Goal: Task Accomplishment & Management: Manage account settings

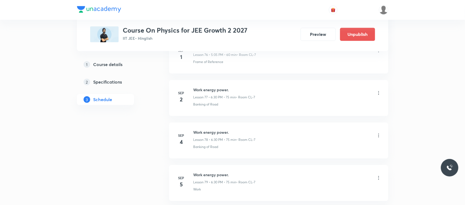
scroll to position [3543, 0]
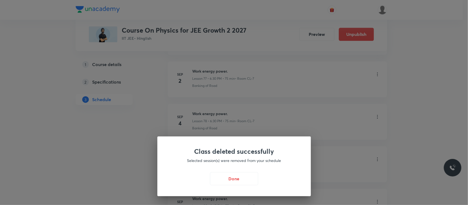
click at [248, 187] on div "Class deleted successfully Selected session(s) were removed from your schedule …" at bounding box center [233, 166] width 153 height 60
click at [245, 181] on button "Done" at bounding box center [234, 178] width 48 height 13
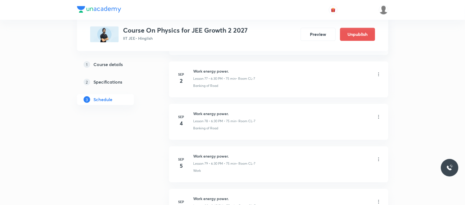
click at [207, 76] on li "Sep 2 Work energy power. Lesson 77 • 6:30 PM • 75 min • Room CL-7 Banking of Ro…" at bounding box center [278, 79] width 219 height 36
copy h6 "Work energy power."
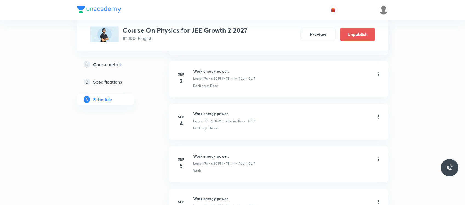
click at [205, 74] on h6 "Work energy power." at bounding box center [224, 71] width 62 height 6
copy h6 "Work energy power."
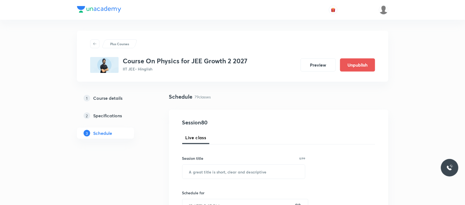
scroll to position [70, 0]
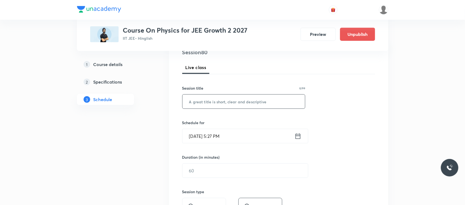
click at [202, 99] on input "text" at bounding box center [244, 102] width 123 height 14
paste input "Work energy power."
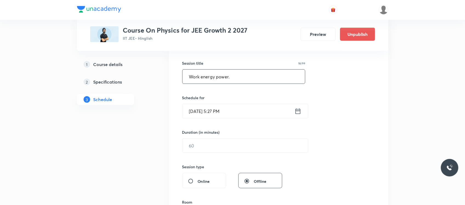
scroll to position [97, 0]
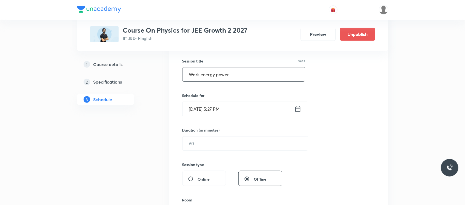
type input "Work energy power."
click at [233, 102] on input "Sep 1, 2025, 5:27 PM" at bounding box center [239, 109] width 112 height 14
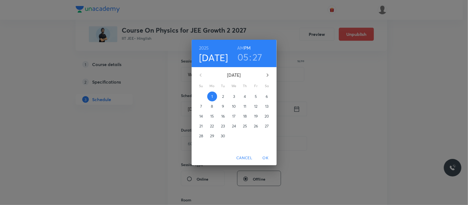
click at [254, 51] on h3 "27" at bounding box center [257, 57] width 10 height 12
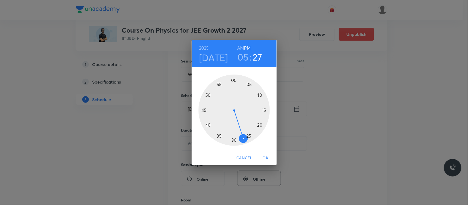
click at [208, 126] on div at bounding box center [233, 110] width 71 height 71
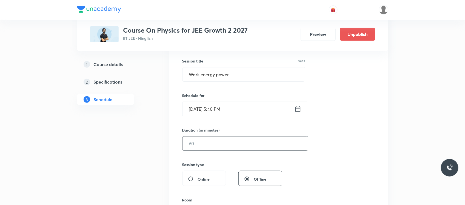
click at [201, 147] on input "text" at bounding box center [246, 143] width 126 height 14
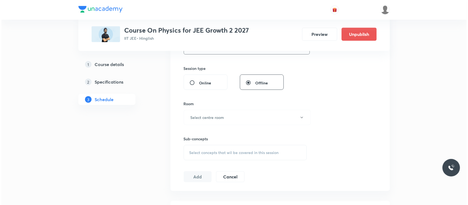
scroll to position [194, 0]
click at [212, 115] on h6 "Select centre room" at bounding box center [206, 117] width 34 height 6
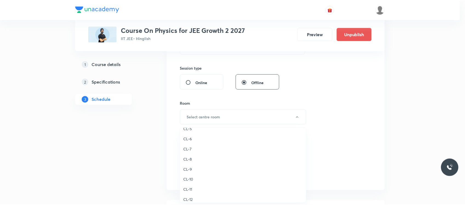
scroll to position [199, 0]
click at [189, 147] on span "CL-7" at bounding box center [244, 150] width 120 height 6
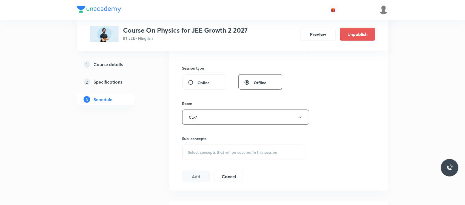
click at [198, 153] on span "Select concepts that wil be covered in this session" at bounding box center [232, 152] width 89 height 4
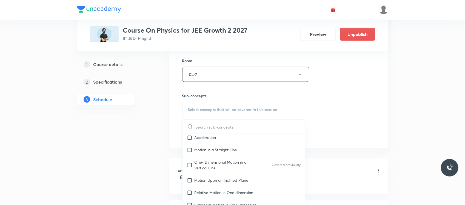
scroll to position [781, 0]
click at [233, 155] on div "Motion in a Straight Line" at bounding box center [244, 150] width 123 height 12
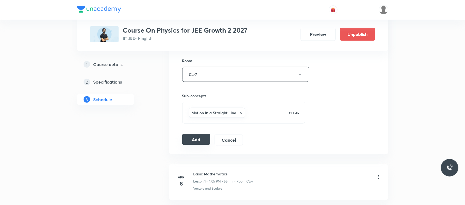
click at [186, 142] on button "Add" at bounding box center [196, 139] width 28 height 11
click at [197, 136] on button "Add" at bounding box center [196, 139] width 28 height 11
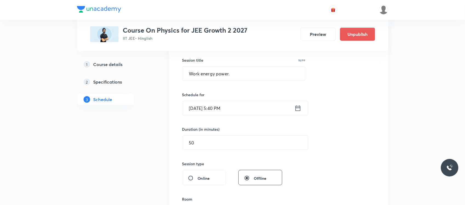
scroll to position [97, 0]
click at [193, 138] on input "50" at bounding box center [246, 143] width 126 height 14
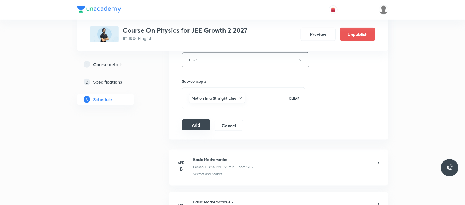
scroll to position [280, 0]
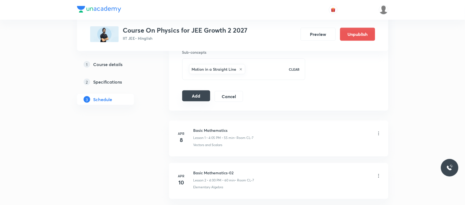
type input "40"
click at [196, 96] on button "Add" at bounding box center [196, 95] width 28 height 11
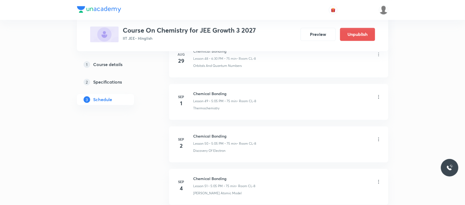
scroll to position [2338, 0]
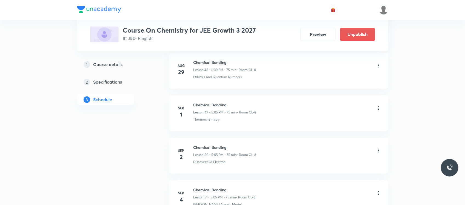
click at [376, 111] on icon at bounding box center [378, 107] width 5 height 5
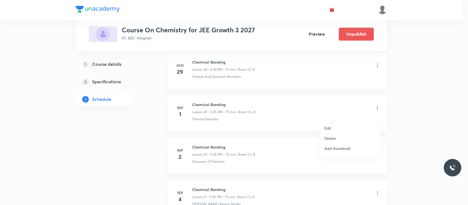
click at [282, 122] on div at bounding box center [234, 102] width 468 height 205
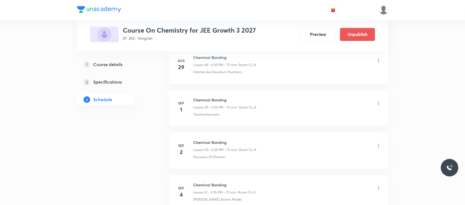
scroll to position [2346, 0]
click at [378, 103] on icon at bounding box center [378, 100] width 5 height 5
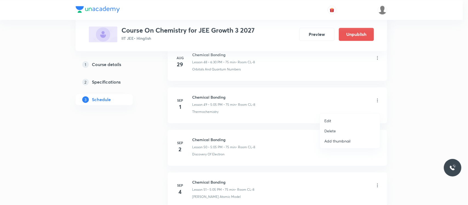
click at [336, 129] on li "Delete" at bounding box center [350, 131] width 60 height 10
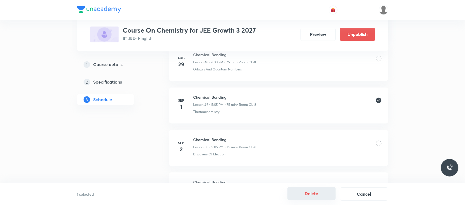
click at [298, 193] on button "Delete" at bounding box center [312, 193] width 48 height 13
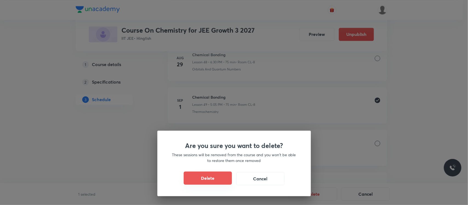
click at [211, 180] on button "Delete" at bounding box center [208, 178] width 48 height 13
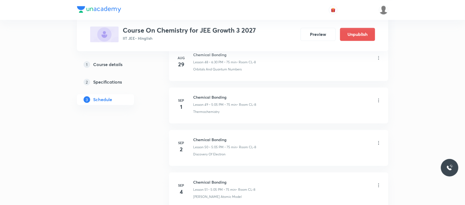
click at [204, 100] on h6 "Chemical Bonding" at bounding box center [224, 97] width 63 height 6
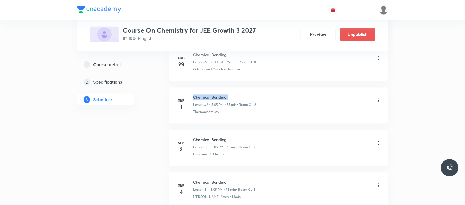
copy h6 "Chemical Bonding"
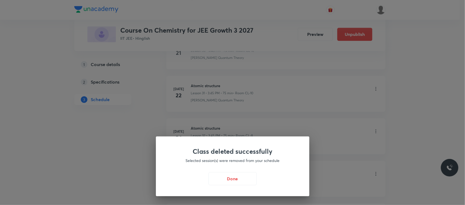
scroll to position [1217, 0]
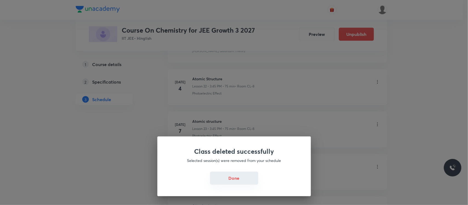
click at [235, 173] on button "Done" at bounding box center [234, 178] width 48 height 13
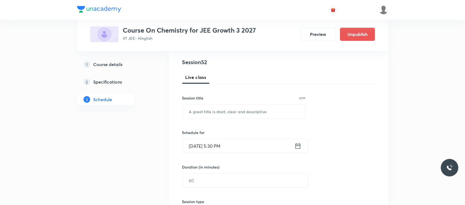
scroll to position [66, 0]
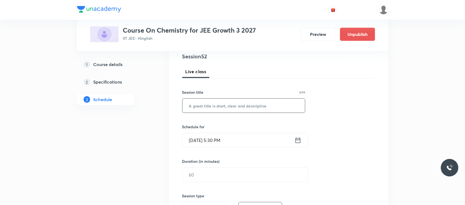
click at [232, 107] on input "text" at bounding box center [244, 106] width 123 height 14
paste input "Chemical Bonding"
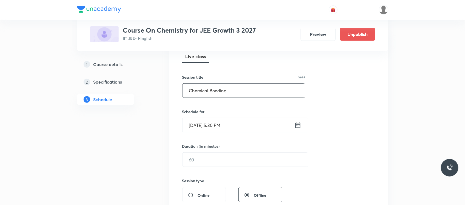
scroll to position [82, 0]
type input "Chemical Bonding"
click at [229, 115] on div "Schedule for Sep 1, 2025, 5:30 PM ​" at bounding box center [243, 119] width 123 height 24
click at [225, 125] on input "Sep 1, 2025, 5:30 PM" at bounding box center [239, 124] width 112 height 14
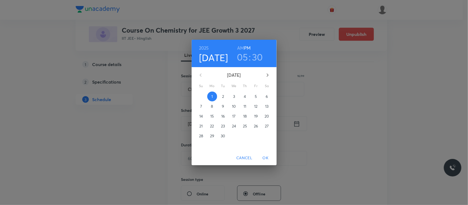
click at [255, 56] on h3 "30" at bounding box center [257, 57] width 11 height 12
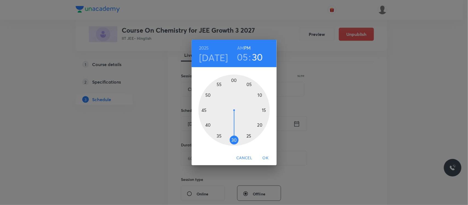
click at [209, 124] on div at bounding box center [233, 110] width 71 height 71
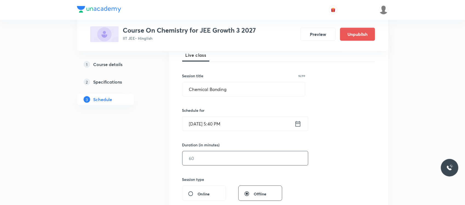
click at [201, 155] on input "text" at bounding box center [246, 158] width 126 height 14
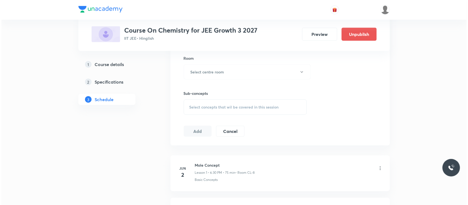
scroll to position [239, 0]
type input "50"
click at [200, 71] on h6 "Select centre room" at bounding box center [206, 72] width 34 height 6
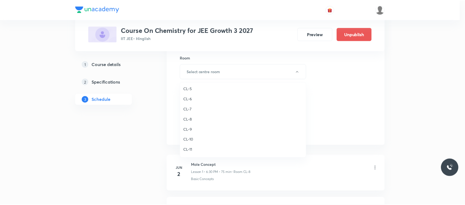
scroll to position [189, 0]
click at [193, 123] on span "CL-8" at bounding box center [244, 124] width 120 height 6
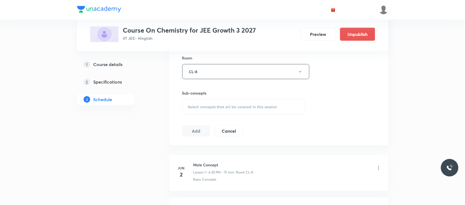
click at [202, 107] on span "Select concepts that wil be covered in this session" at bounding box center [232, 107] width 89 height 4
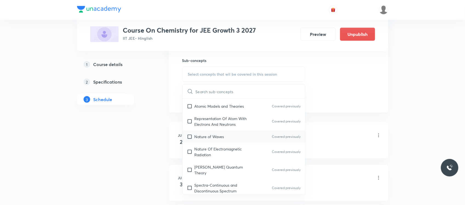
scroll to position [274, 0]
click at [217, 131] on div "Nature of Waves Covered previously" at bounding box center [244, 136] width 123 height 12
checkbox input "true"
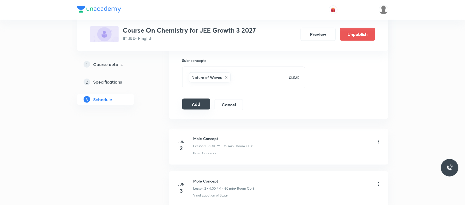
click at [192, 103] on button "Add" at bounding box center [196, 104] width 28 height 11
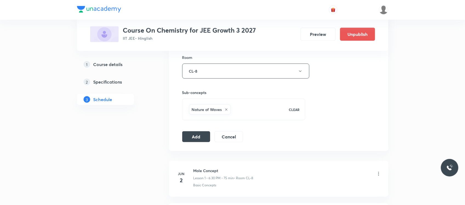
scroll to position [246, 0]
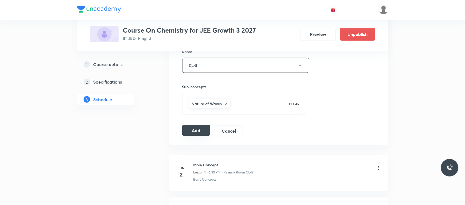
click at [193, 126] on button "Add" at bounding box center [196, 130] width 28 height 11
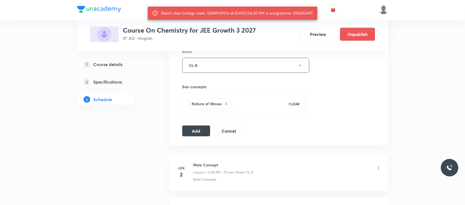
click at [306, 14] on div "Batch class timings clash. Q0NPOPF6 at 01 Sep 2025 06:30 PM in programme: DN20G…" at bounding box center [237, 13] width 152 height 10
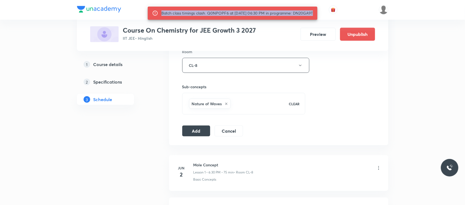
click at [306, 14] on div "Batch class timings clash. Q0NPOPF6 at 01 Sep 2025 06:30 PM in programme: DN20G…" at bounding box center [237, 13] width 152 height 10
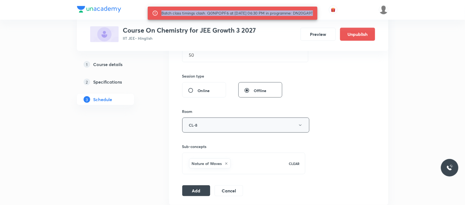
scroll to position [184, 0]
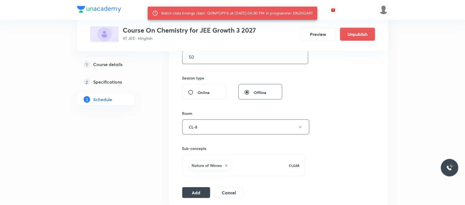
click at [198, 58] on input "50" at bounding box center [246, 57] width 126 height 14
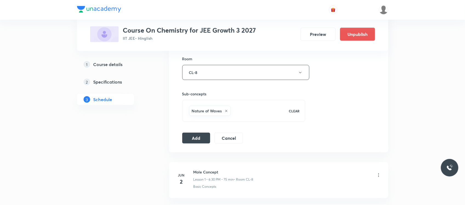
scroll to position [246, 0]
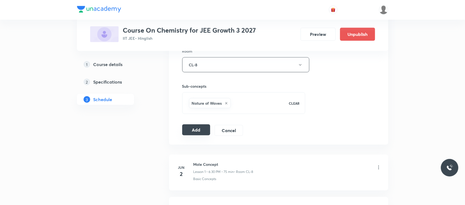
type input "45"
click at [189, 134] on button "Add" at bounding box center [196, 129] width 28 height 11
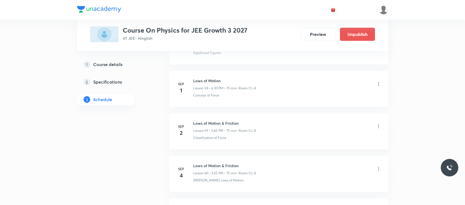
scroll to position [2745, 0]
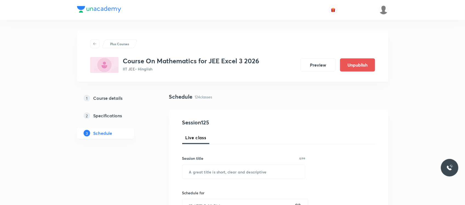
click at [151, 122] on div "1 Course details 2 Specifications 3 Schedule" at bounding box center [114, 119] width 75 height 53
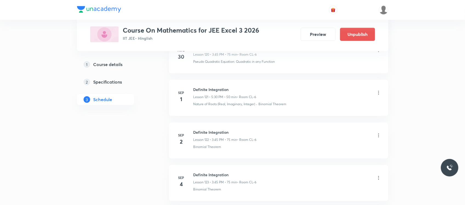
scroll to position [5413, 0]
click at [317, 107] on div "Nature of Roots (Real, Imaginary, Integer) · Binomial Theorem" at bounding box center [287, 104] width 188 height 5
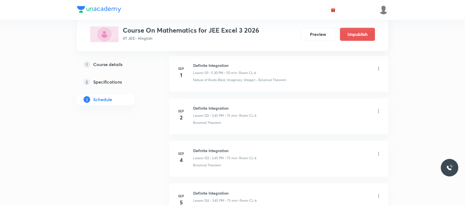
scroll to position [5438, 0]
click at [211, 77] on li "Sep 1 Definite Integration Lesson 121 • 5:30 PM • 50 min • Room CL-6 Nature of …" at bounding box center [278, 74] width 219 height 36
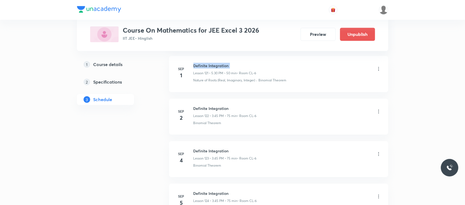
click at [211, 77] on li "Sep 1 Definite Integration Lesson 121 • 5:30 PM • 50 min • Room CL-6 Nature of …" at bounding box center [278, 74] width 219 height 36
copy h6 "Definite Integration"
click at [380, 72] on icon at bounding box center [378, 68] width 5 height 5
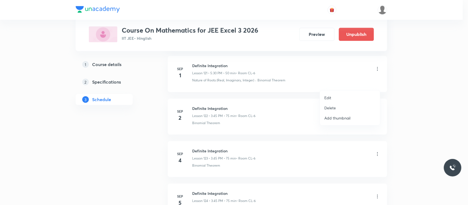
click at [341, 105] on li "Delete" at bounding box center [350, 108] width 60 height 10
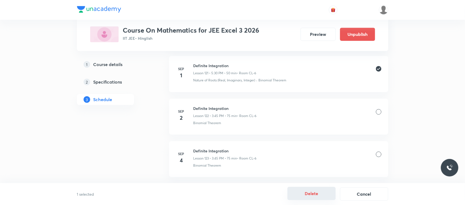
click at [289, 193] on button "Delete" at bounding box center [312, 193] width 48 height 13
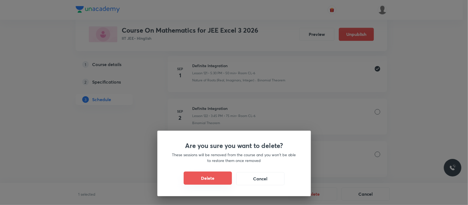
click at [215, 174] on button "Delete" at bounding box center [208, 178] width 48 height 13
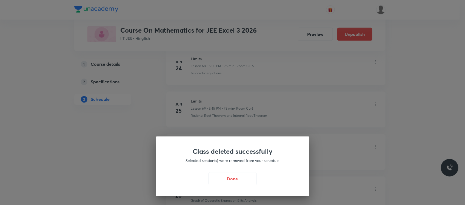
scroll to position [2392, 0]
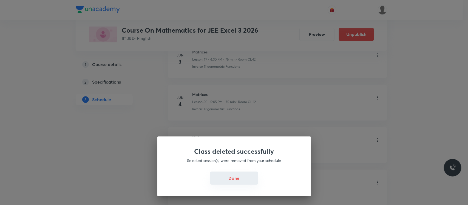
click at [234, 177] on button "Done" at bounding box center [234, 178] width 48 height 13
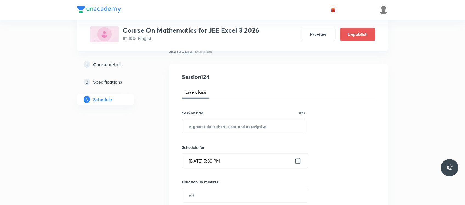
scroll to position [0, 0]
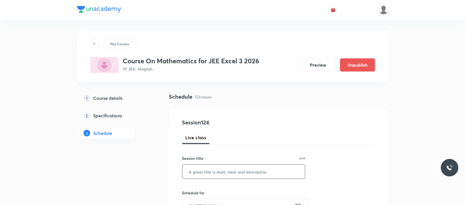
paste input "Definite Integration"
click at [224, 171] on input "text" at bounding box center [244, 172] width 123 height 14
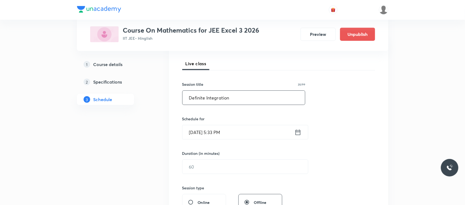
scroll to position [74, 0]
type input "Definite Integration"
click at [229, 132] on input "[DATE] 5:33 PM" at bounding box center [239, 132] width 112 height 14
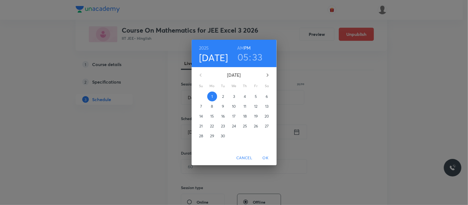
click at [258, 57] on h3 "33" at bounding box center [257, 57] width 10 height 12
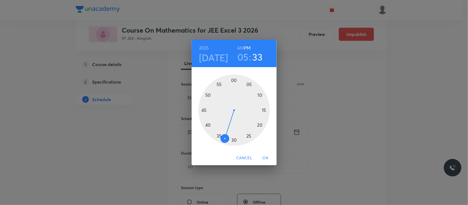
click at [209, 98] on div at bounding box center [233, 110] width 71 height 71
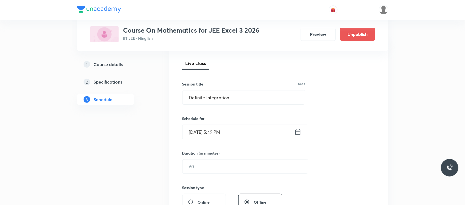
click at [231, 132] on input "Sep 1, 2025, 5:49 PM" at bounding box center [239, 132] width 112 height 14
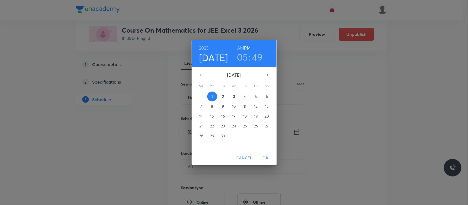
click at [260, 55] on h3 "49" at bounding box center [257, 57] width 11 height 12
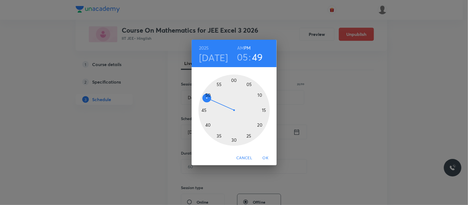
click at [208, 95] on div at bounding box center [233, 110] width 71 height 71
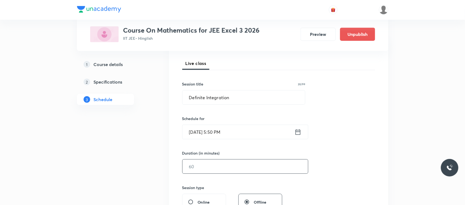
click at [213, 164] on input "text" at bounding box center [246, 167] width 126 height 14
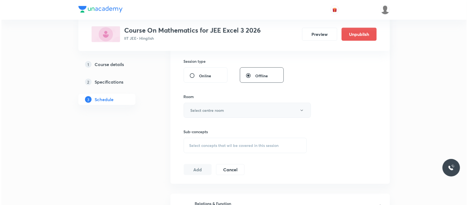
scroll to position [201, 0]
type input "40"
click at [221, 109] on h6 "Select centre room" at bounding box center [206, 110] width 34 height 6
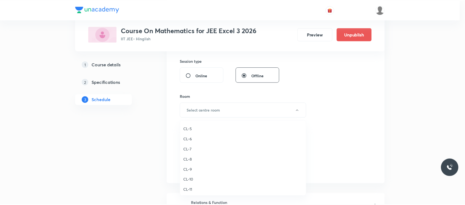
scroll to position [188, 0]
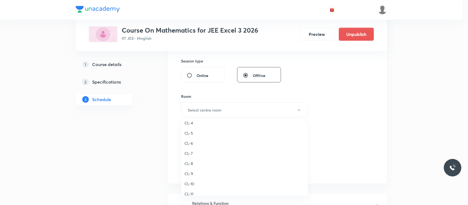
click at [192, 140] on li "CL-6" at bounding box center [244, 143] width 127 height 10
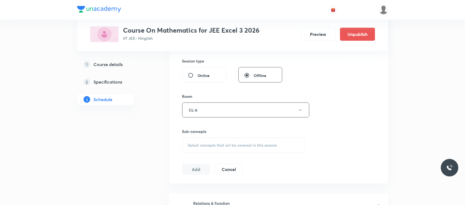
click at [202, 147] on span "Select concepts that wil be covered in this session" at bounding box center [232, 145] width 89 height 4
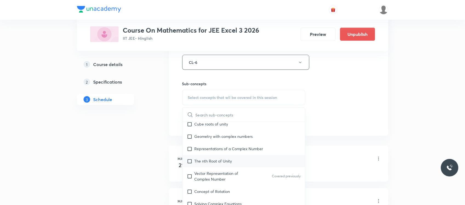
scroll to position [540, 0]
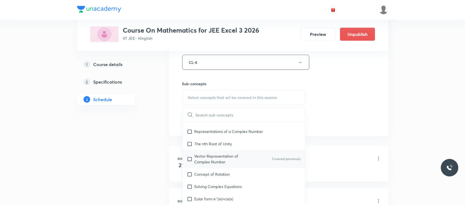
click at [218, 153] on div "Vector Representation of Complex Number Covered previously" at bounding box center [244, 159] width 123 height 18
checkbox input "true"
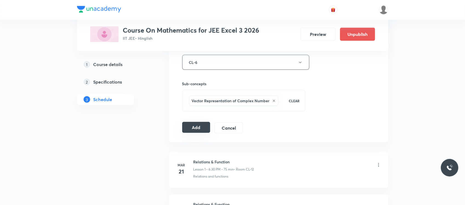
click at [198, 126] on button "Add" at bounding box center [196, 127] width 28 height 11
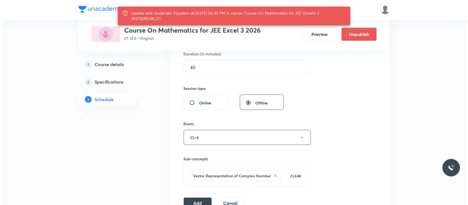
scroll to position [186, 0]
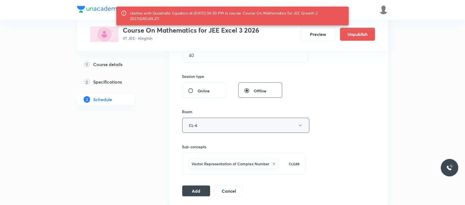
click at [192, 123] on button "CL-6" at bounding box center [245, 125] width 127 height 15
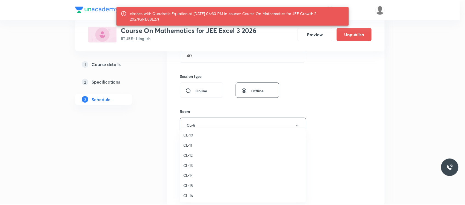
scroll to position [235, 0]
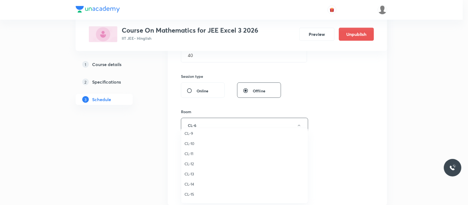
click at [190, 141] on span "CL-10" at bounding box center [244, 144] width 120 height 6
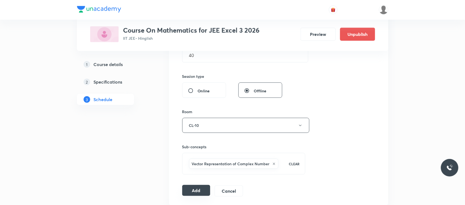
click at [187, 186] on button "Add" at bounding box center [196, 190] width 28 height 11
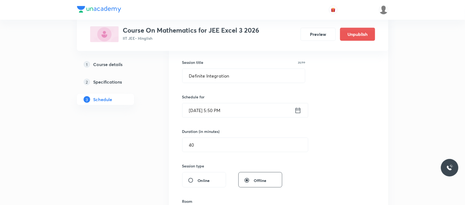
scroll to position [95, 0]
click at [193, 146] on input "40" at bounding box center [246, 146] width 126 height 14
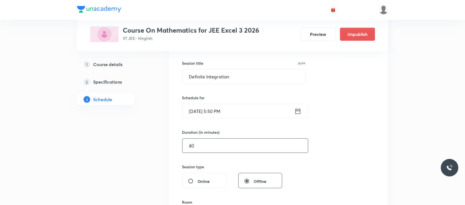
click at [193, 146] on input "40" at bounding box center [246, 146] width 126 height 14
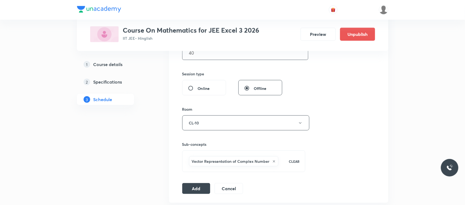
scroll to position [191, 0]
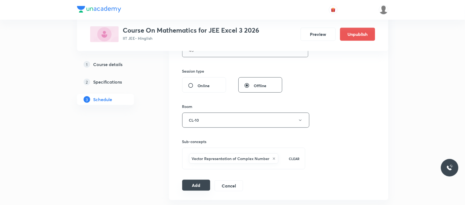
click at [194, 183] on button "Add" at bounding box center [196, 185] width 28 height 11
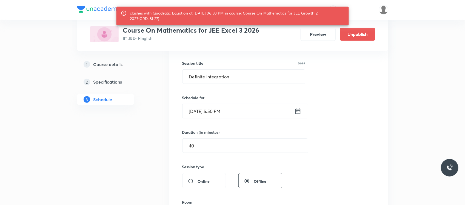
scroll to position [87, 0]
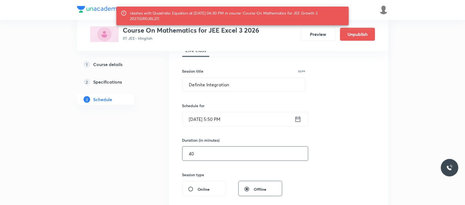
click at [199, 155] on input "40" at bounding box center [246, 154] width 126 height 14
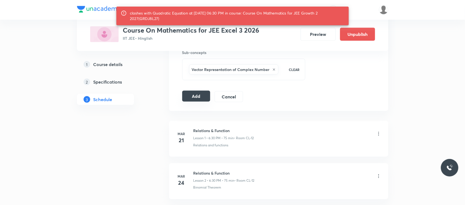
scroll to position [280, 0]
type input "35"
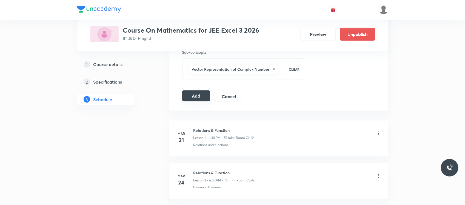
click at [196, 99] on button "Add" at bounding box center [196, 95] width 28 height 11
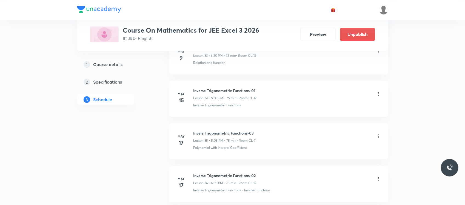
scroll to position [1483, 0]
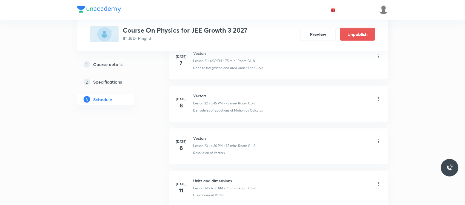
scroll to position [1239, 0]
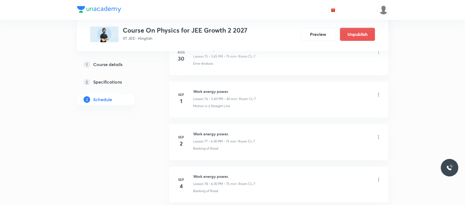
click at [378, 96] on icon at bounding box center [378, 95] width 1 height 4
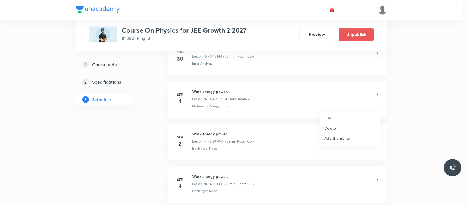
click at [339, 129] on li "Delete" at bounding box center [350, 128] width 60 height 10
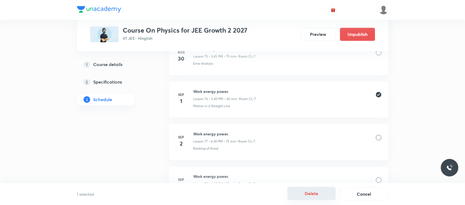
click at [318, 194] on button "Delete" at bounding box center [312, 193] width 48 height 13
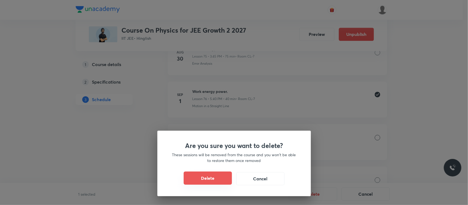
click at [220, 175] on button "Delete" at bounding box center [208, 178] width 48 height 13
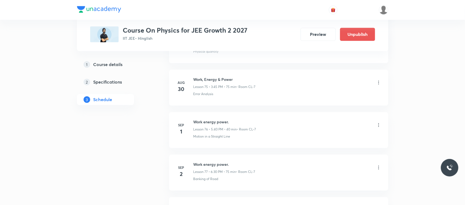
scroll to position [3467, 0]
click at [211, 127] on h6 "Work energy power." at bounding box center [224, 124] width 63 height 6
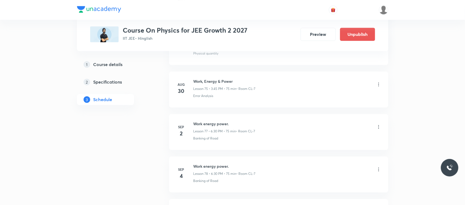
scroll to position [3143, 0]
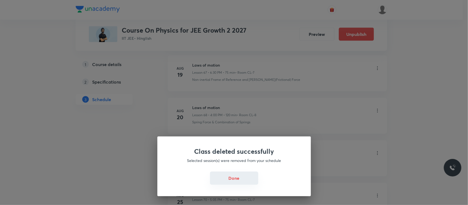
click at [235, 178] on button "Done" at bounding box center [234, 178] width 48 height 13
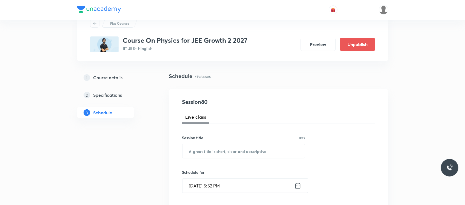
scroll to position [84, 0]
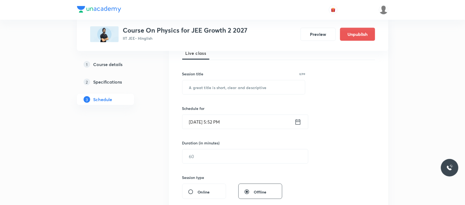
click at [232, 79] on div "Session title 0/99 ​" at bounding box center [243, 83] width 123 height 24
paste input "4NQWWSDJ"
type input "4NQWWSDJ"
click at [226, 83] on input "4NQWWSDJ" at bounding box center [244, 87] width 123 height 14
click at [229, 88] on input "4NQWWSDJ" at bounding box center [244, 87] width 123 height 14
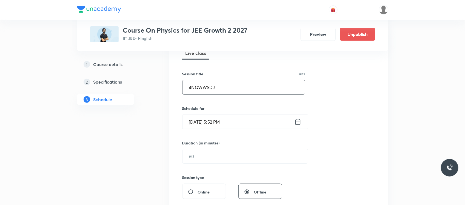
click at [229, 88] on input "4NQWWSDJ" at bounding box center [244, 87] width 123 height 14
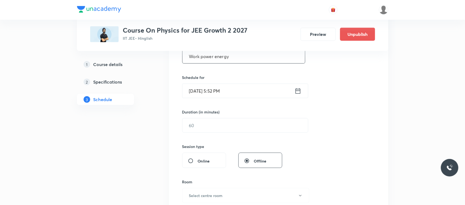
scroll to position [122, 0]
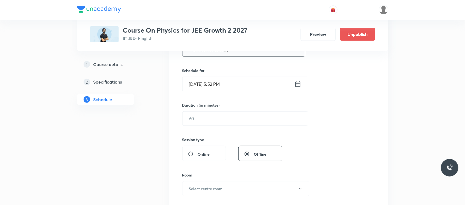
type input "Work power energy"
click at [235, 87] on input "Sep 1, 2025, 5:52 PM" at bounding box center [239, 84] width 112 height 14
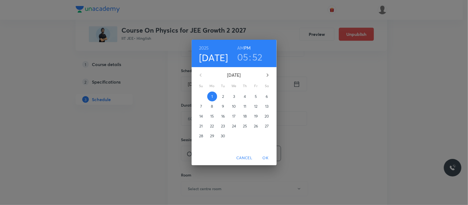
click at [260, 56] on h3 "52" at bounding box center [257, 57] width 10 height 12
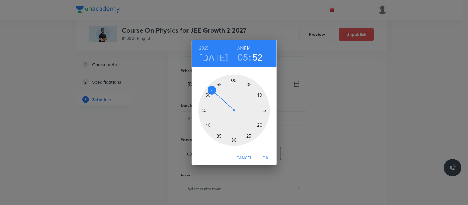
click at [219, 84] on div at bounding box center [233, 110] width 71 height 71
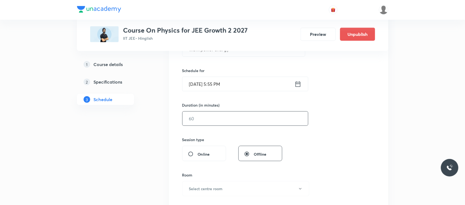
click at [205, 119] on input "text" at bounding box center [246, 119] width 126 height 14
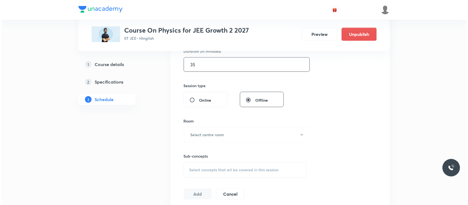
scroll to position [177, 0]
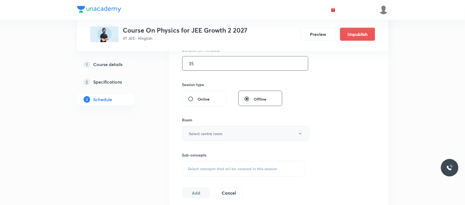
type input "35"
click at [210, 135] on h6 "Select centre room" at bounding box center [206, 134] width 34 height 6
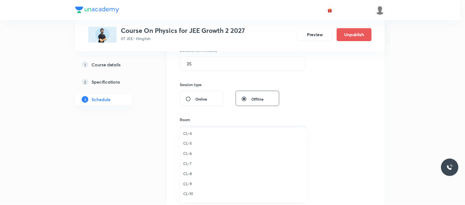
scroll to position [181, 0]
click at [189, 165] on span "CL-7" at bounding box center [244, 167] width 120 height 6
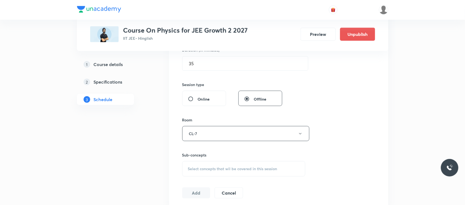
click at [200, 166] on div "Select concepts that wil be covered in this session" at bounding box center [243, 168] width 123 height 15
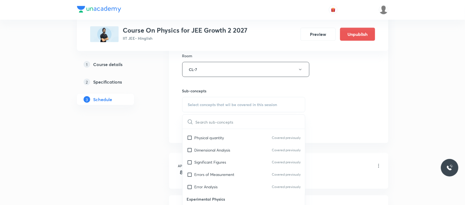
scroll to position [460, 0]
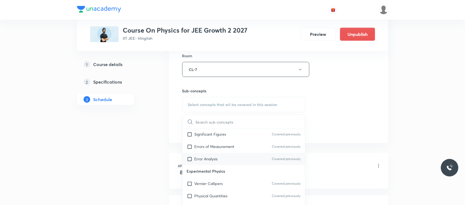
click at [217, 163] on div "Error Analysis Covered previously" at bounding box center [244, 159] width 123 height 12
checkbox input "true"
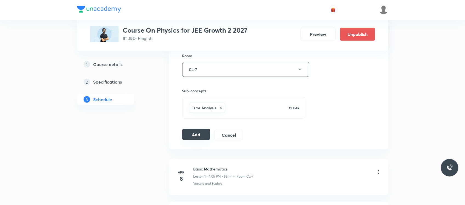
click at [196, 134] on button "Add" at bounding box center [196, 134] width 28 height 11
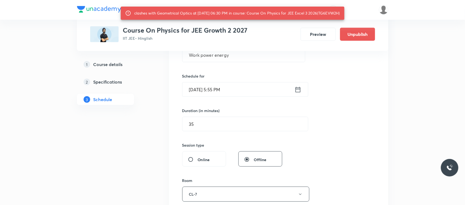
scroll to position [110, 0]
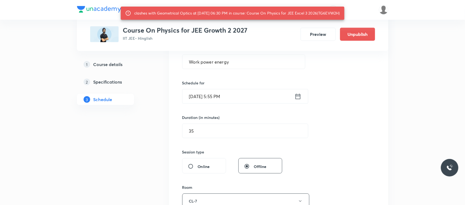
click at [238, 97] on input "Sep 1, 2025, 5:55 PM" at bounding box center [239, 96] width 112 height 14
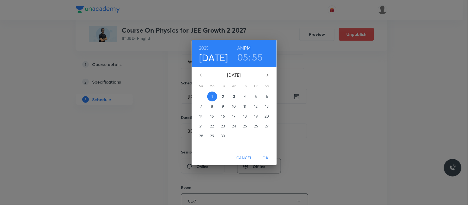
click at [166, 148] on div "2025 Sep 1 05 : 55 AM PM September 2025 Su Mo Tu We Th Fr Sa 31 1 2 3 4 5 6 7 8…" at bounding box center [234, 102] width 468 height 205
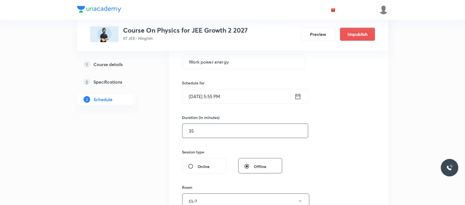
click at [204, 133] on input "35" at bounding box center [246, 131] width 126 height 14
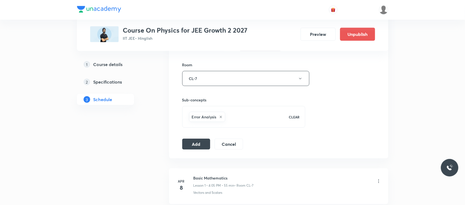
scroll to position [233, 0]
type input "34"
click at [194, 144] on button "Add" at bounding box center [196, 143] width 28 height 11
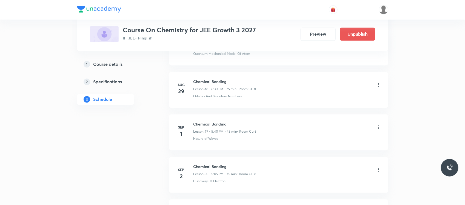
scroll to position [2317, 0]
click at [376, 132] on icon at bounding box center [378, 128] width 5 height 5
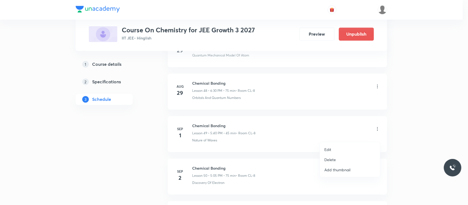
click at [334, 156] on li "Delete" at bounding box center [350, 160] width 60 height 10
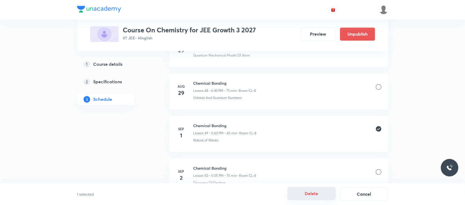
click at [321, 192] on button "Delete" at bounding box center [312, 193] width 48 height 13
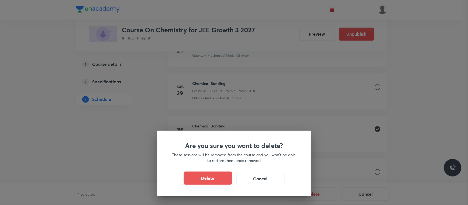
click at [217, 176] on button "Delete" at bounding box center [208, 178] width 48 height 13
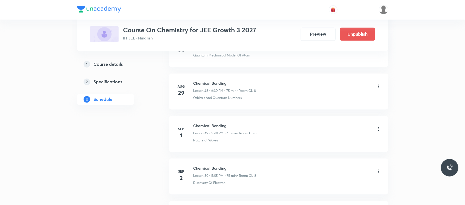
click at [215, 129] on h6 "Chemical Bonding" at bounding box center [224, 126] width 63 height 6
copy h6 "Chemical Bonding"
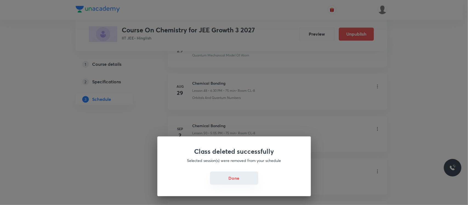
click at [238, 184] on button "Done" at bounding box center [234, 178] width 48 height 13
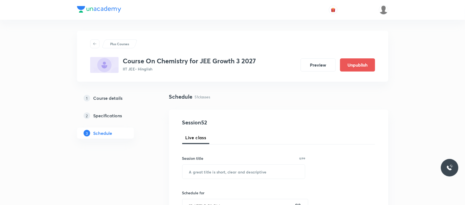
scroll to position [32, 0]
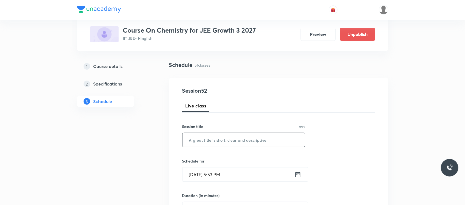
click at [219, 137] on input "text" at bounding box center [244, 140] width 123 height 14
paste input "Chemical Bonding"
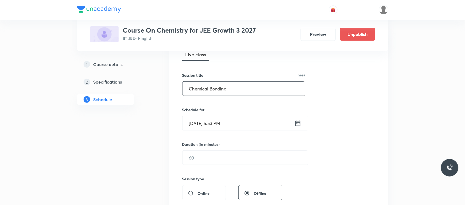
scroll to position [84, 0]
type input "Chemical Bonding"
click at [241, 123] on input "Sep 1, 2025, 5:53 PM" at bounding box center [239, 122] width 112 height 14
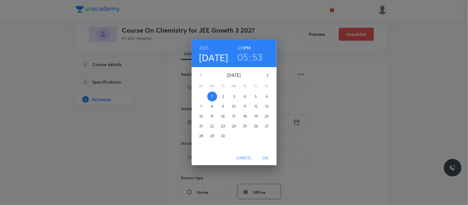
click at [258, 55] on h3 "53" at bounding box center [257, 57] width 10 height 12
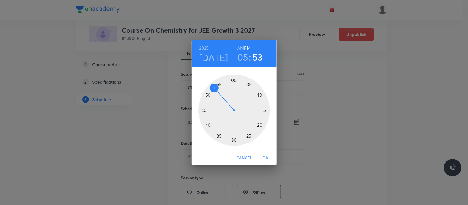
click at [219, 85] on div at bounding box center [233, 110] width 71 height 71
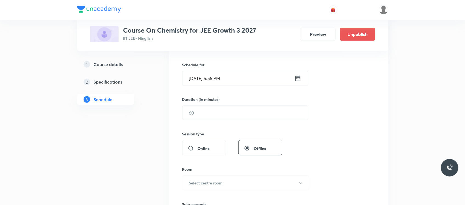
scroll to position [128, 0]
drag, startPoint x: 196, startPoint y: 120, endPoint x: 196, endPoint y: 114, distance: 6.3
click at [196, 114] on div "Session 52 Live class Session title 16/99 Chemical Bonding ​ Schedule for Sep 1…" at bounding box center [278, 118] width 193 height 257
click at [196, 114] on input "text" at bounding box center [246, 113] width 126 height 14
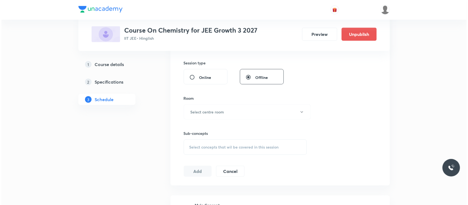
scroll to position [202, 0]
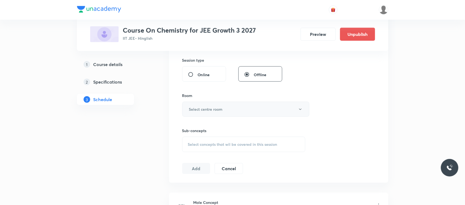
type input "35"
click at [212, 108] on h6 "Select centre room" at bounding box center [206, 109] width 34 height 6
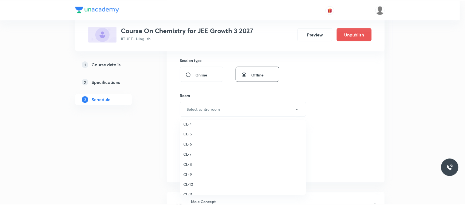
scroll to position [186, 0]
click at [190, 161] on li "CL-8" at bounding box center [244, 165] width 127 height 10
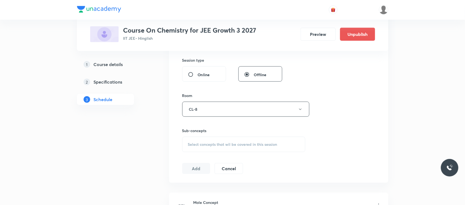
click at [206, 152] on div "Select concepts that wil be covered in this session" at bounding box center [243, 144] width 123 height 15
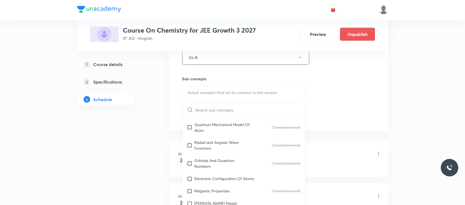
scroll to position [458, 0]
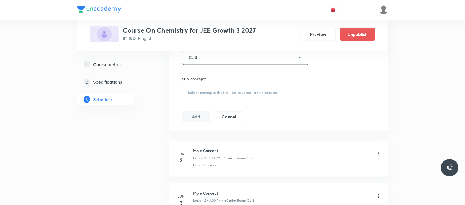
click at [220, 90] on div "Select concepts that wil be covered in this session" at bounding box center [243, 92] width 123 height 15
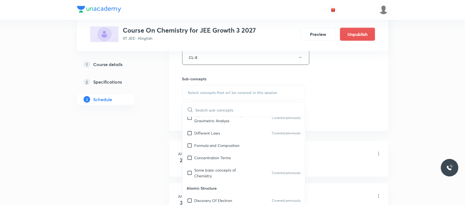
scroll to position [161, 0]
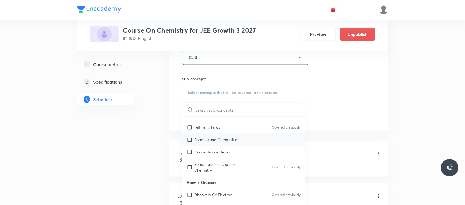
click at [217, 144] on div "Formula and Composition" at bounding box center [244, 139] width 123 height 12
checkbox input "true"
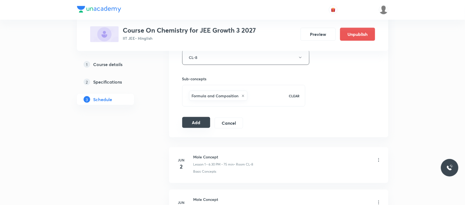
click at [188, 122] on button "Add" at bounding box center [196, 122] width 28 height 11
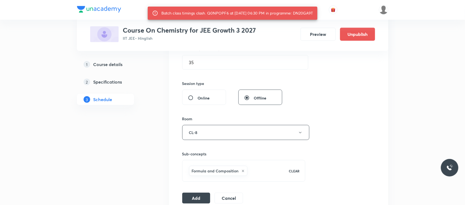
scroll to position [178, 0]
click at [204, 62] on input "35" at bounding box center [246, 63] width 126 height 14
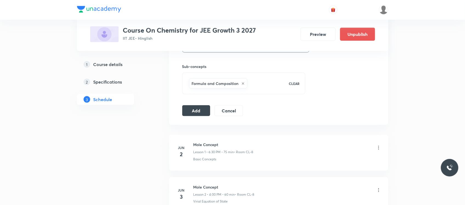
scroll to position [280, 0]
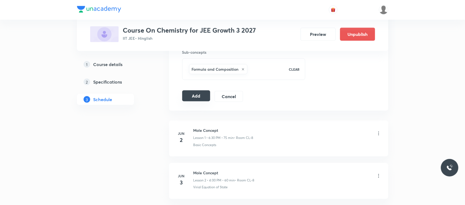
type input "34"
click at [192, 95] on button "Add" at bounding box center [196, 95] width 28 height 11
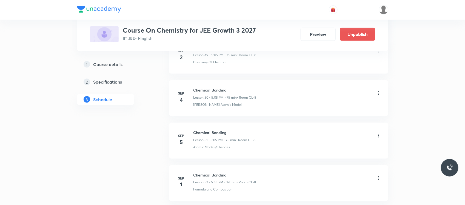
scroll to position [2197, 0]
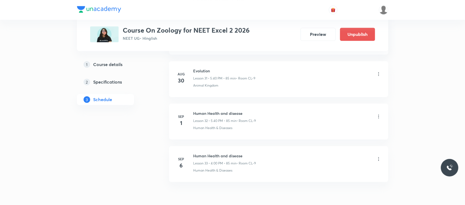
scroll to position [1604, 0]
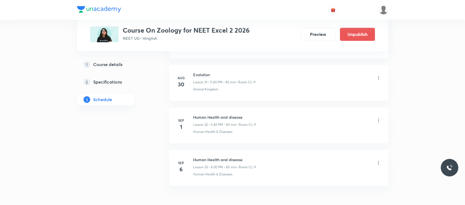
click at [203, 117] on li "[DATE] Human Health and disease Lesson 32 • 5:40 PM • 85 min • Room CL-9 Human …" at bounding box center [278, 125] width 219 height 36
click at [203, 117] on li "Sep 1 Human Health and disease Lesson 32 • 5:40 PM • 85 min • Room CL-9 Human H…" at bounding box center [278, 125] width 219 height 36
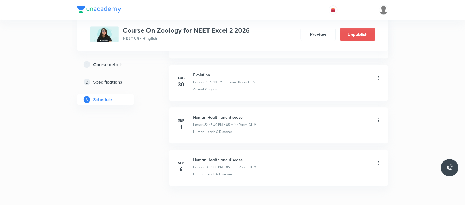
click at [380, 127] on div "Human Health and disease Lesson 32 • 5:40 PM • 85 min • Room CL-9" at bounding box center [287, 120] width 188 height 13
click at [378, 123] on icon at bounding box center [378, 120] width 5 height 5
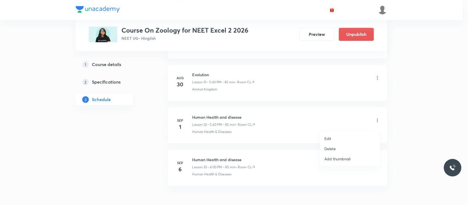
click at [320, 150] on li "Delete" at bounding box center [350, 149] width 60 height 10
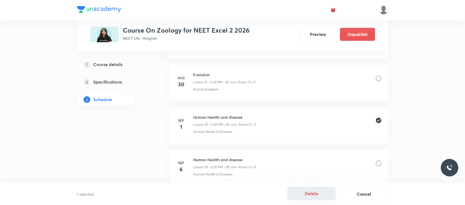
click at [302, 197] on button "Delete" at bounding box center [312, 193] width 48 height 13
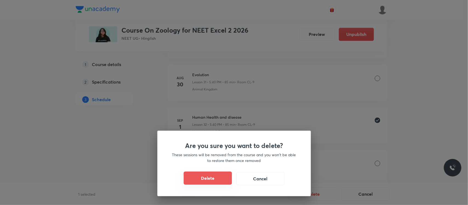
click at [204, 178] on button "Delete" at bounding box center [208, 178] width 48 height 13
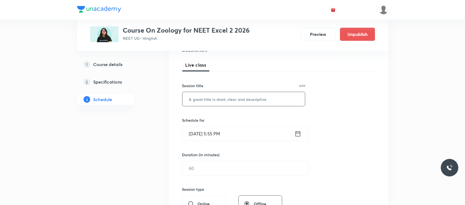
scroll to position [78, 0]
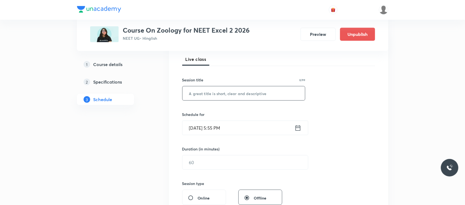
click at [224, 96] on input "text" at bounding box center [244, 93] width 123 height 14
paste input "Human Health and disease"
type input "Human Health and disease"
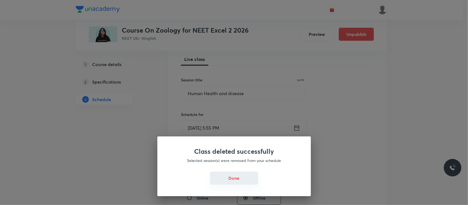
click at [238, 173] on button "Done" at bounding box center [234, 178] width 48 height 13
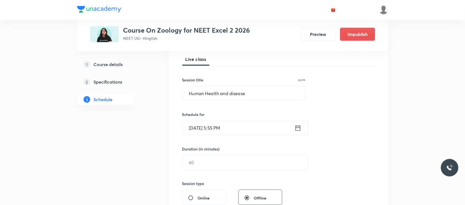
click at [241, 127] on input "Sep 1, 2025, 5:55 PM" at bounding box center [239, 128] width 112 height 14
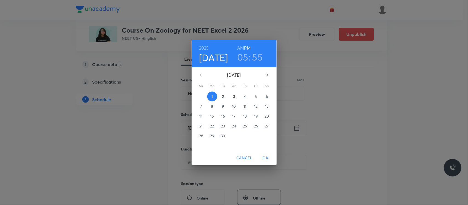
click at [251, 59] on div "05 : 55" at bounding box center [250, 57] width 38 height 12
click at [239, 57] on h3 "05" at bounding box center [242, 57] width 11 height 12
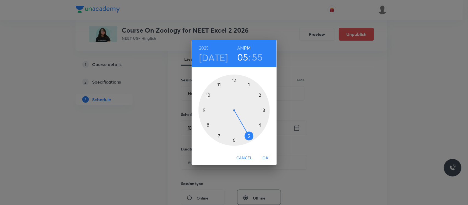
click at [235, 141] on div at bounding box center [233, 110] width 71 height 71
drag, startPoint x: 235, startPoint y: 141, endPoint x: 235, endPoint y: 84, distance: 57.6
click at [235, 84] on div at bounding box center [233, 110] width 71 height 71
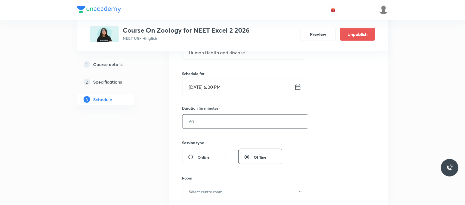
scroll to position [119, 0]
click at [225, 121] on input "text" at bounding box center [246, 121] width 126 height 14
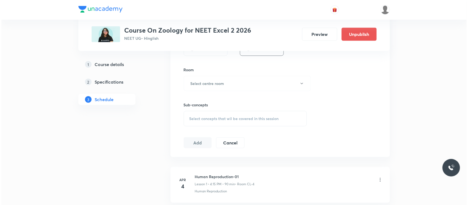
scroll to position [235, 0]
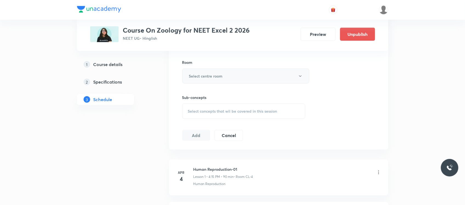
type input "80"
click at [232, 81] on button "Select centre room" at bounding box center [245, 76] width 127 height 15
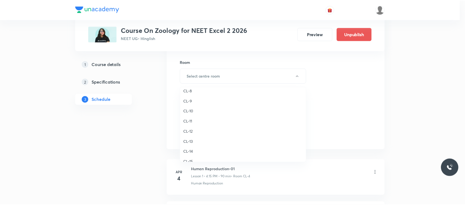
scroll to position [225, 0]
click at [195, 103] on span "CL-9" at bounding box center [244, 103] width 120 height 6
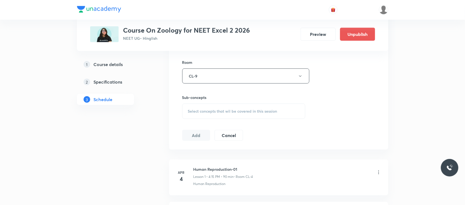
click at [204, 106] on div "Select concepts that wil be covered in this session" at bounding box center [243, 111] width 123 height 15
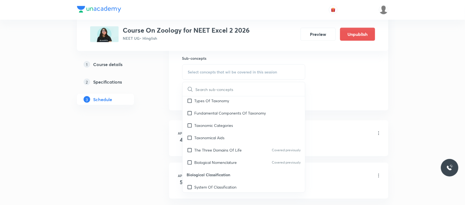
scroll to position [148, 0]
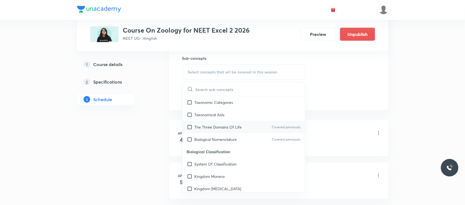
click at [242, 128] on div "The Three Domains Of Life Covered previously" at bounding box center [244, 127] width 123 height 12
checkbox input "true"
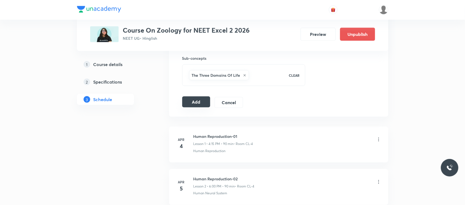
click at [198, 105] on button "Add" at bounding box center [196, 101] width 28 height 11
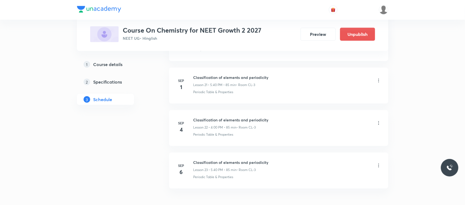
scroll to position [1172, 0]
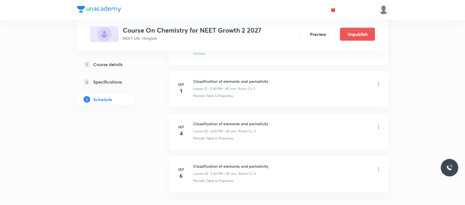
click at [379, 86] on icon at bounding box center [378, 84] width 5 height 5
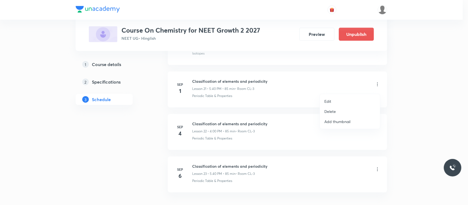
drag, startPoint x: 338, startPoint y: 116, endPoint x: 336, endPoint y: 112, distance: 4.8
click at [336, 112] on li "Delete" at bounding box center [350, 111] width 60 height 10
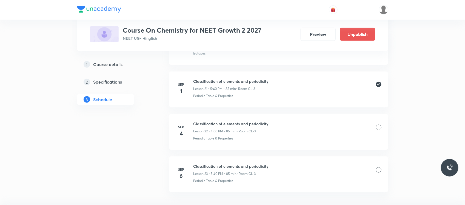
click at [317, 193] on button "Delete" at bounding box center [312, 193] width 48 height 13
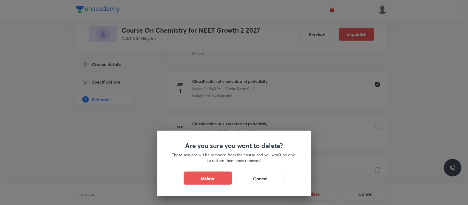
click at [218, 173] on button "Delete" at bounding box center [208, 178] width 48 height 13
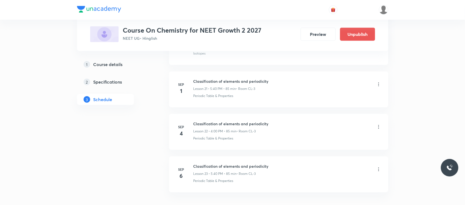
click at [215, 126] on h6 "Classification of elements and periodicity" at bounding box center [230, 124] width 75 height 6
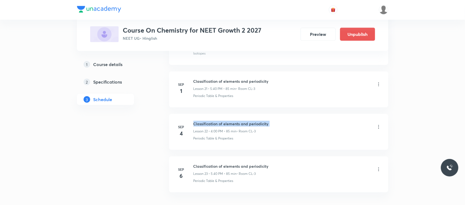
copy h6 "Classification of elements and periodicity"
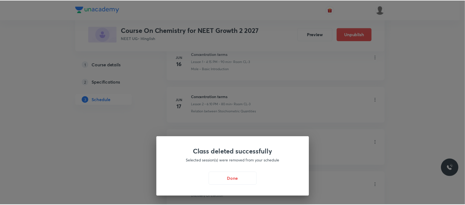
scroll to position [253, 0]
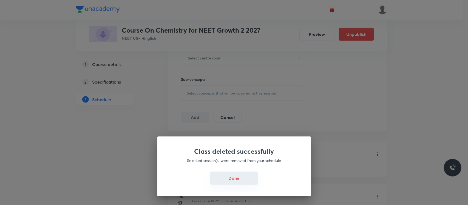
click at [226, 176] on button "Done" at bounding box center [234, 178] width 48 height 13
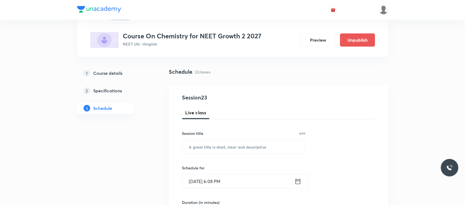
scroll to position [25, 0]
click at [212, 144] on input "text" at bounding box center [244, 147] width 123 height 14
paste input "Classification of elements and periodicity"
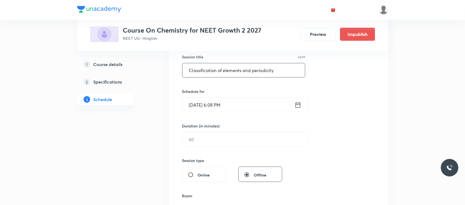
scroll to position [102, 0]
type input "Classification of elements and periodicity"
click at [235, 110] on input "Sep 1, 2025, 6:08 PM" at bounding box center [239, 105] width 112 height 14
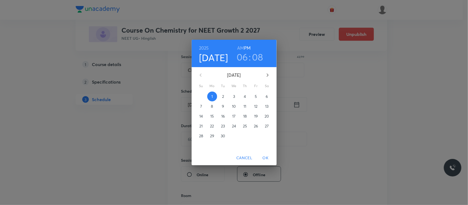
click at [258, 58] on h3 "08" at bounding box center [257, 57] width 11 height 12
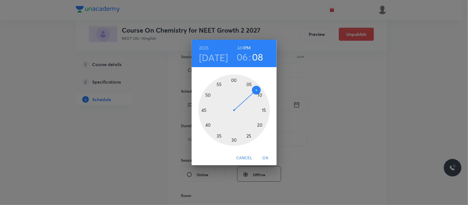
click at [259, 95] on div at bounding box center [233, 110] width 71 height 71
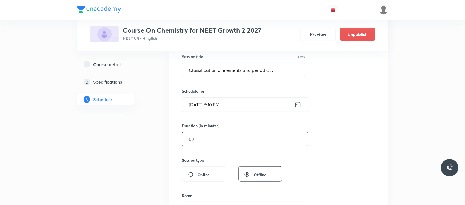
click at [207, 139] on input "text" at bounding box center [246, 139] width 126 height 14
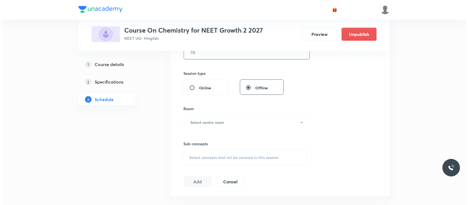
scroll to position [189, 0]
type input "70"
click at [222, 125] on h6 "Select centre room" at bounding box center [206, 122] width 34 height 6
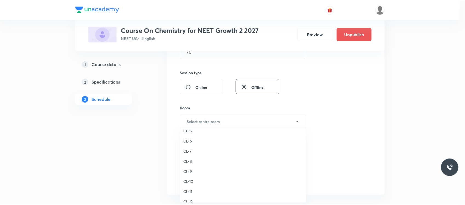
scroll to position [196, 0]
click at [191, 131] on span "CL-5" at bounding box center [244, 132] width 120 height 6
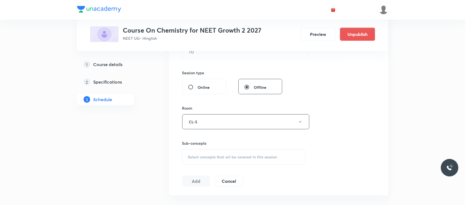
click at [199, 158] on span "Select concepts that wil be covered in this session" at bounding box center [232, 157] width 89 height 4
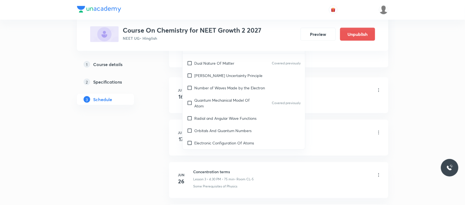
scroll to position [460, 0]
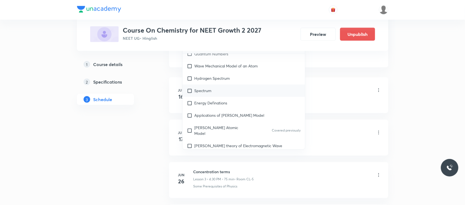
click at [221, 92] on div "Spectrum" at bounding box center [244, 91] width 123 height 12
checkbox input "true"
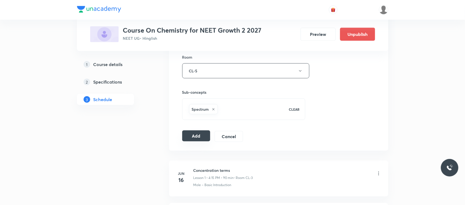
scroll to position [240, 0]
click at [189, 137] on button "Add" at bounding box center [196, 136] width 28 height 11
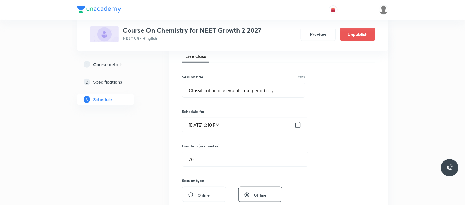
scroll to position [81, 0]
